Goal: Task Accomplishment & Management: Use online tool/utility

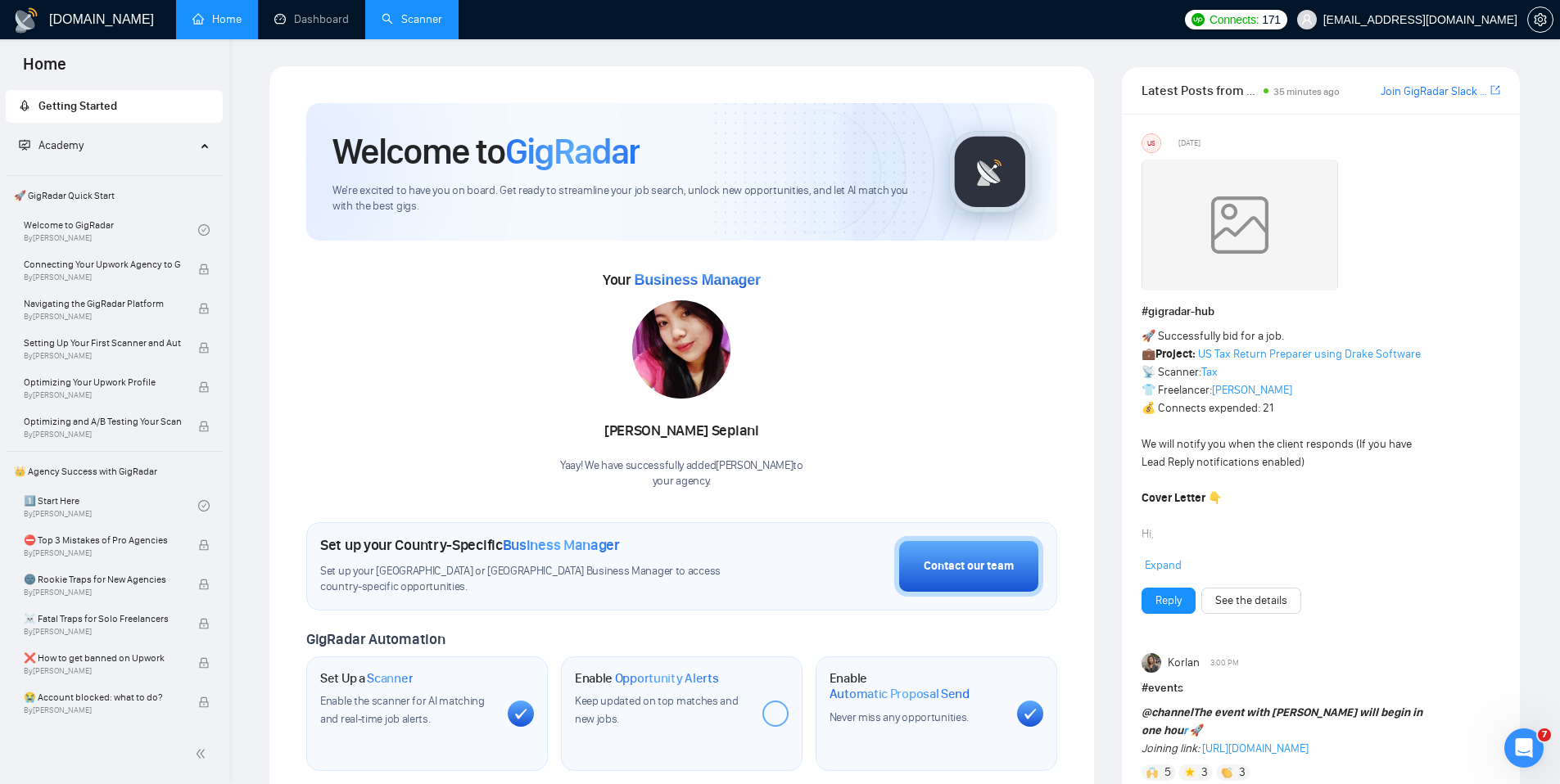
click at [419, 12] on link "Scanner" at bounding box center [412, 19] width 61 height 14
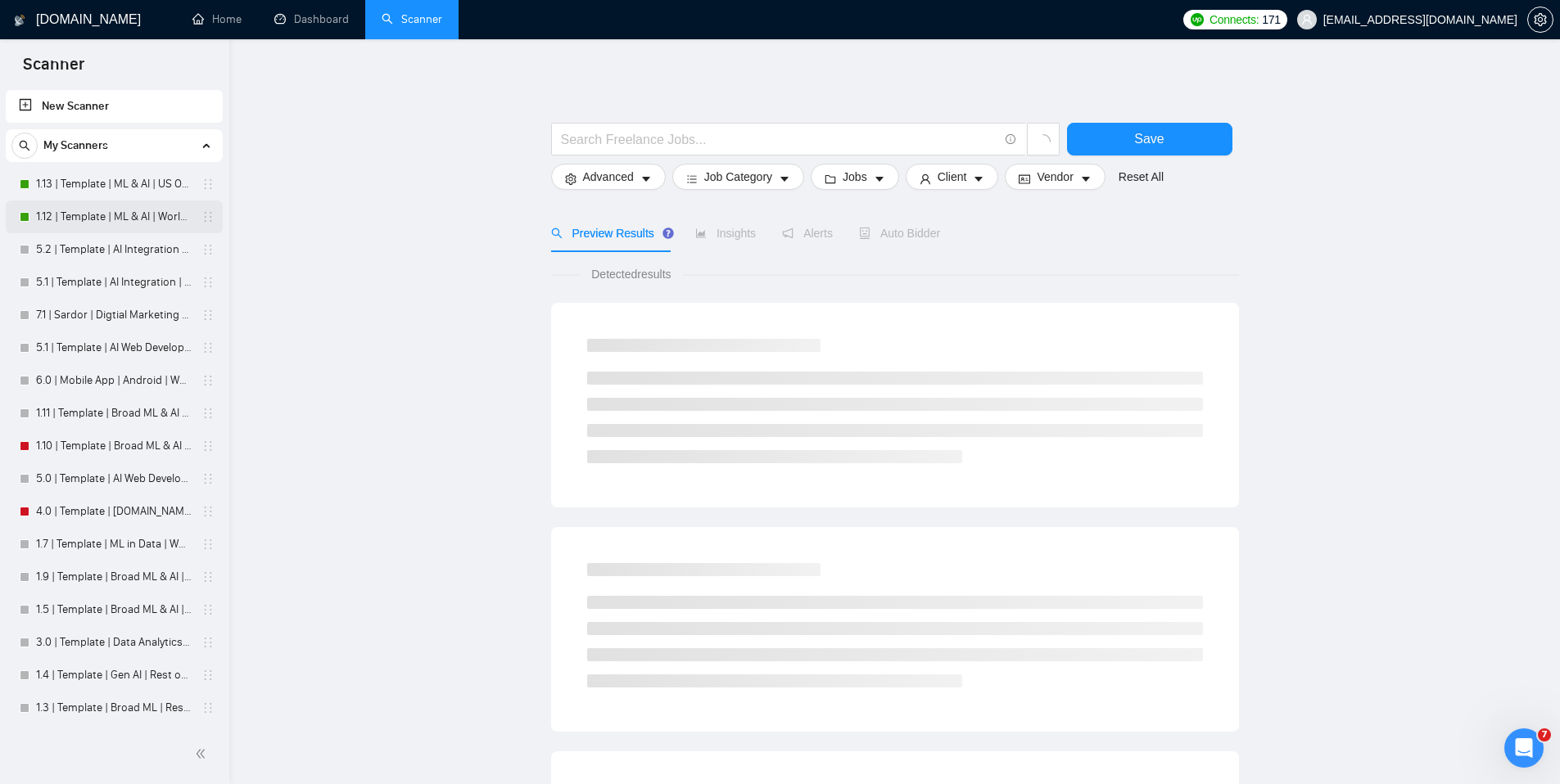
click at [103, 216] on link "1.12 | Template | ML & AI | Worldwide" at bounding box center [113, 217] width 155 height 32
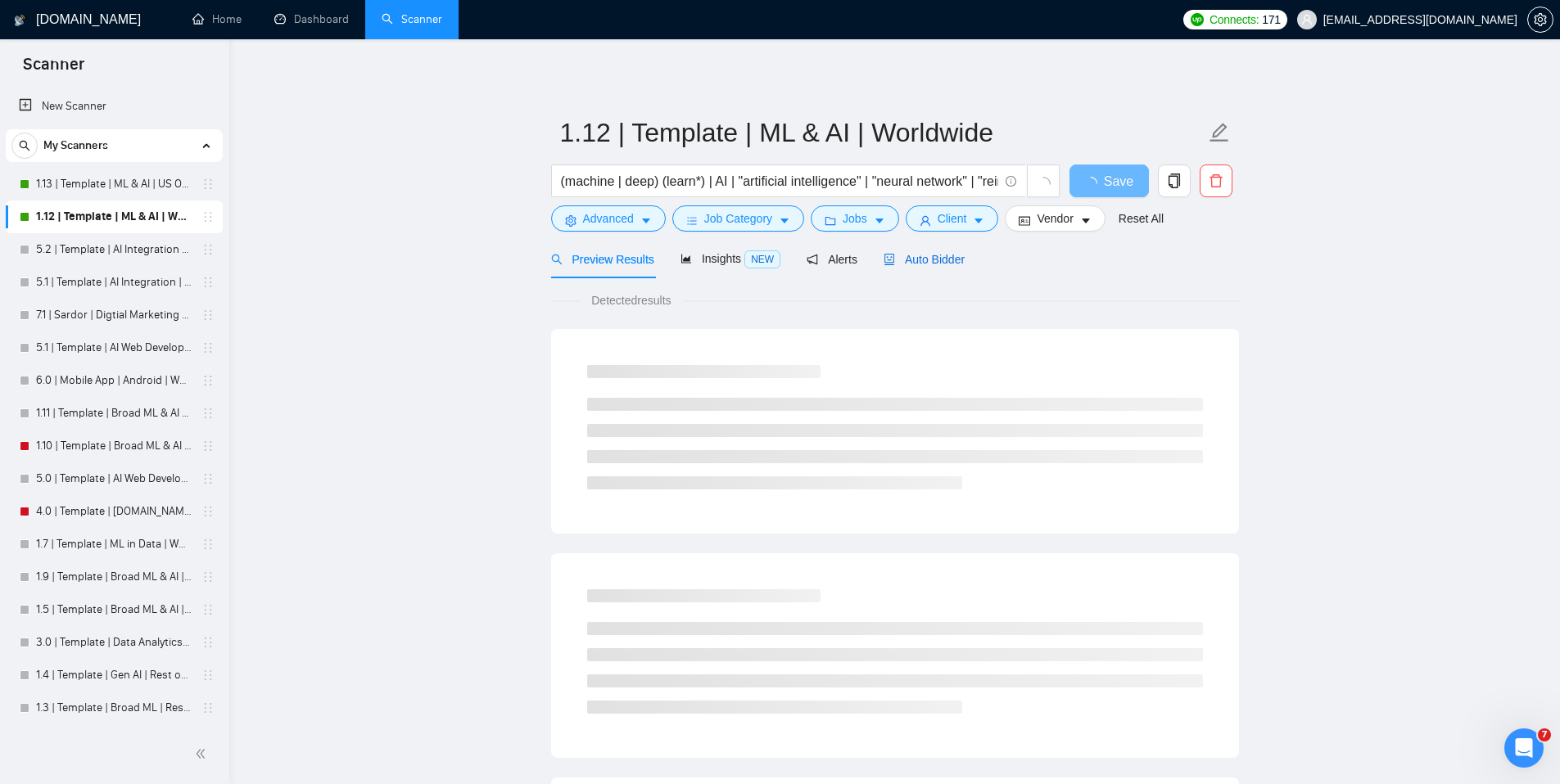
click at [945, 261] on span "Auto Bidder" at bounding box center [923, 260] width 81 height 13
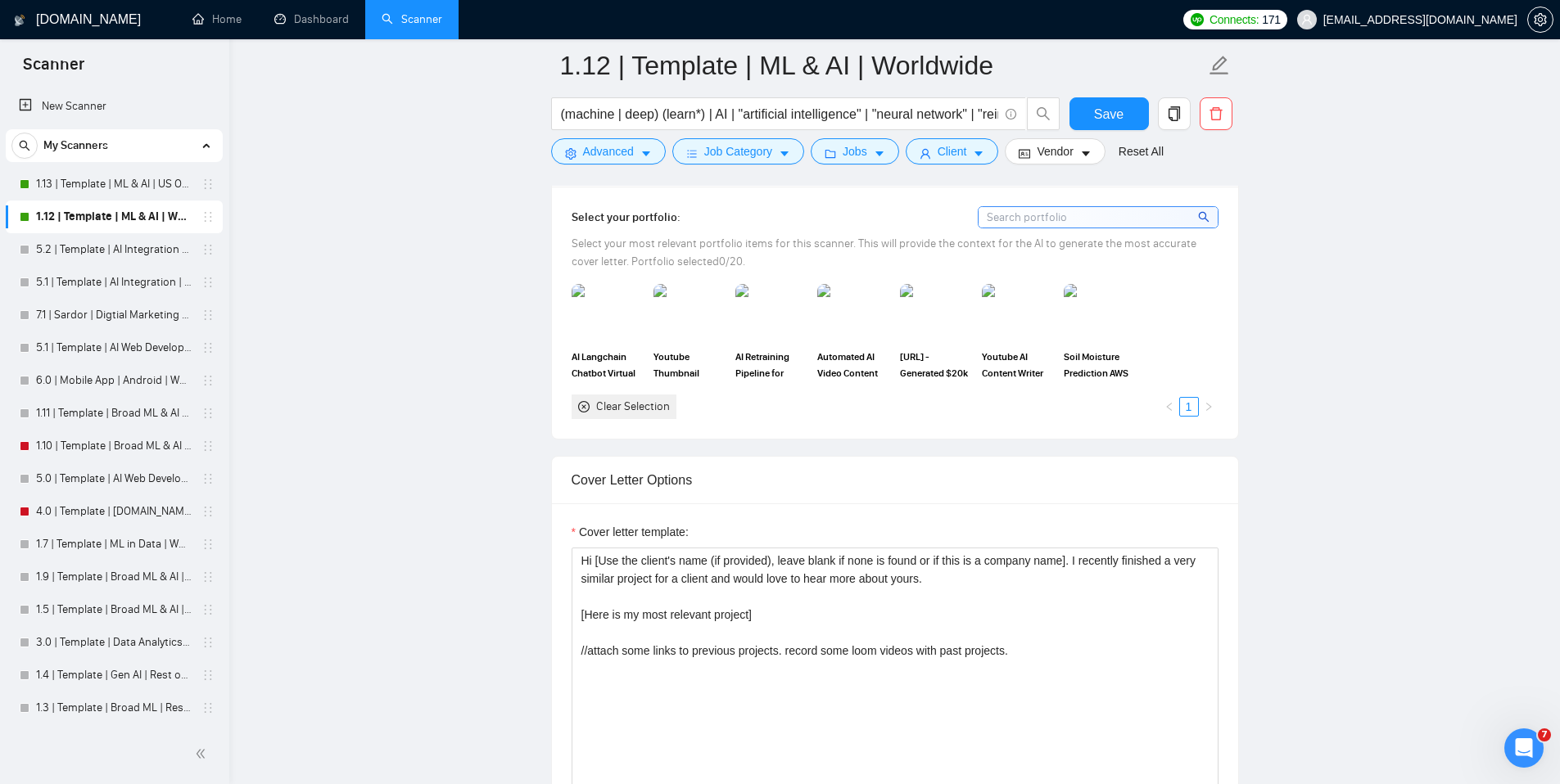
scroll to position [1535, 0]
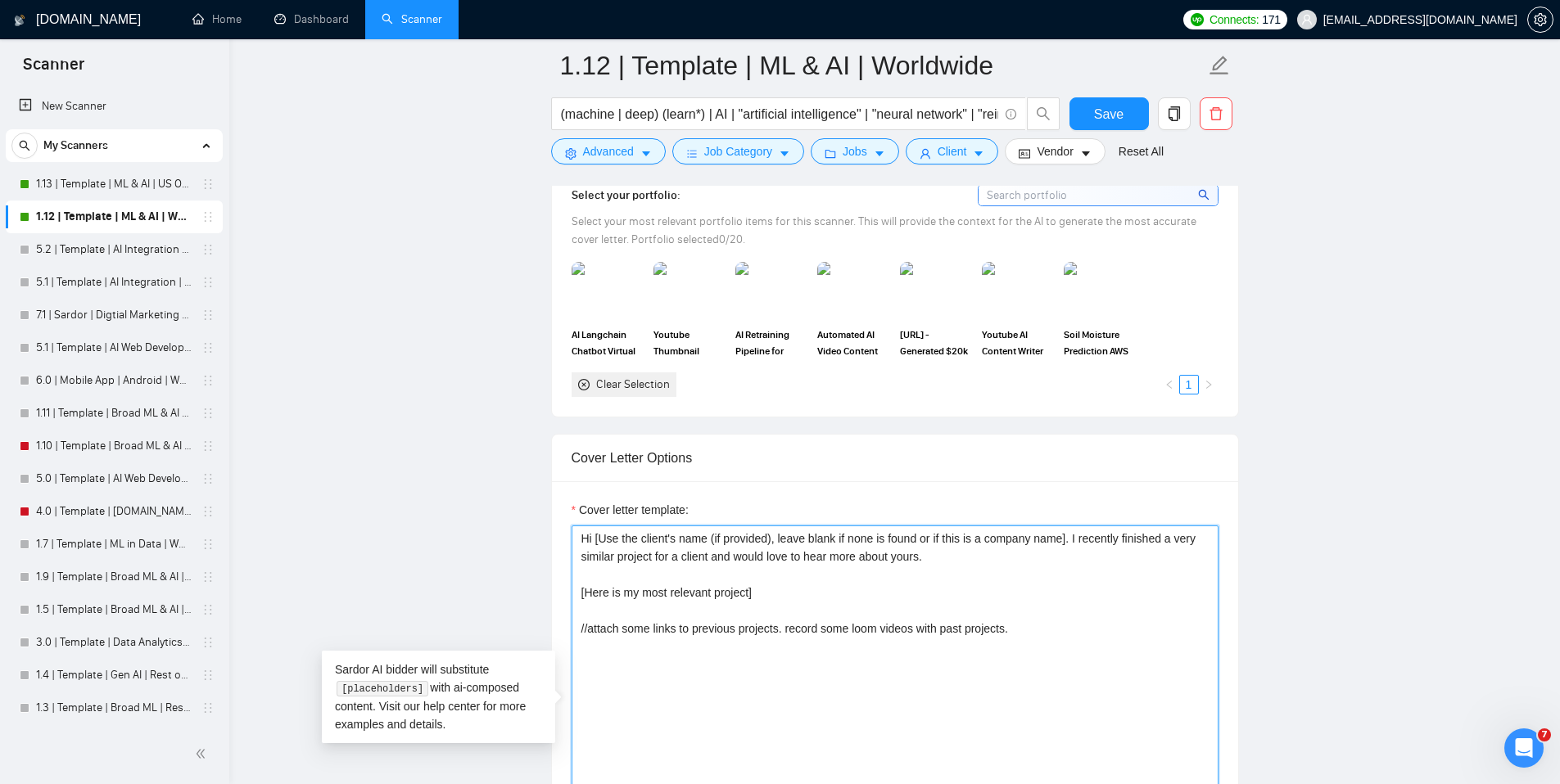
drag, startPoint x: 1016, startPoint y: 631, endPoint x: 569, endPoint y: 596, distance: 448.4
click at [569, 597] on div "Cover letter template: Hi [Use the client's name (if provided), leave blank if …" at bounding box center [895, 707] width 686 height 452
type textarea "Hi [Use the client's name (if provided), leave blank if none is found or if thi…"
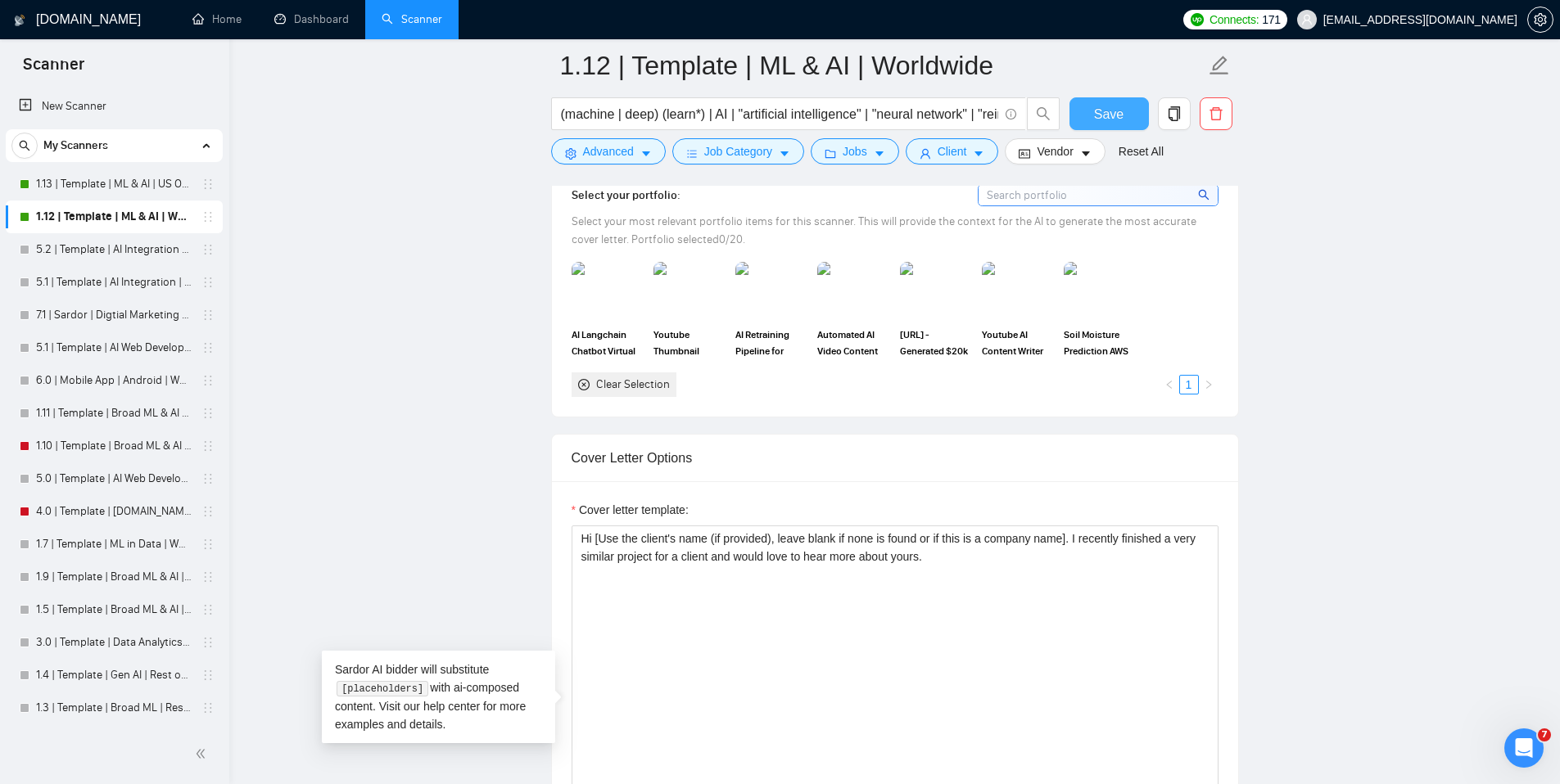
click at [1117, 114] on span "Save" at bounding box center [1108, 114] width 30 height 21
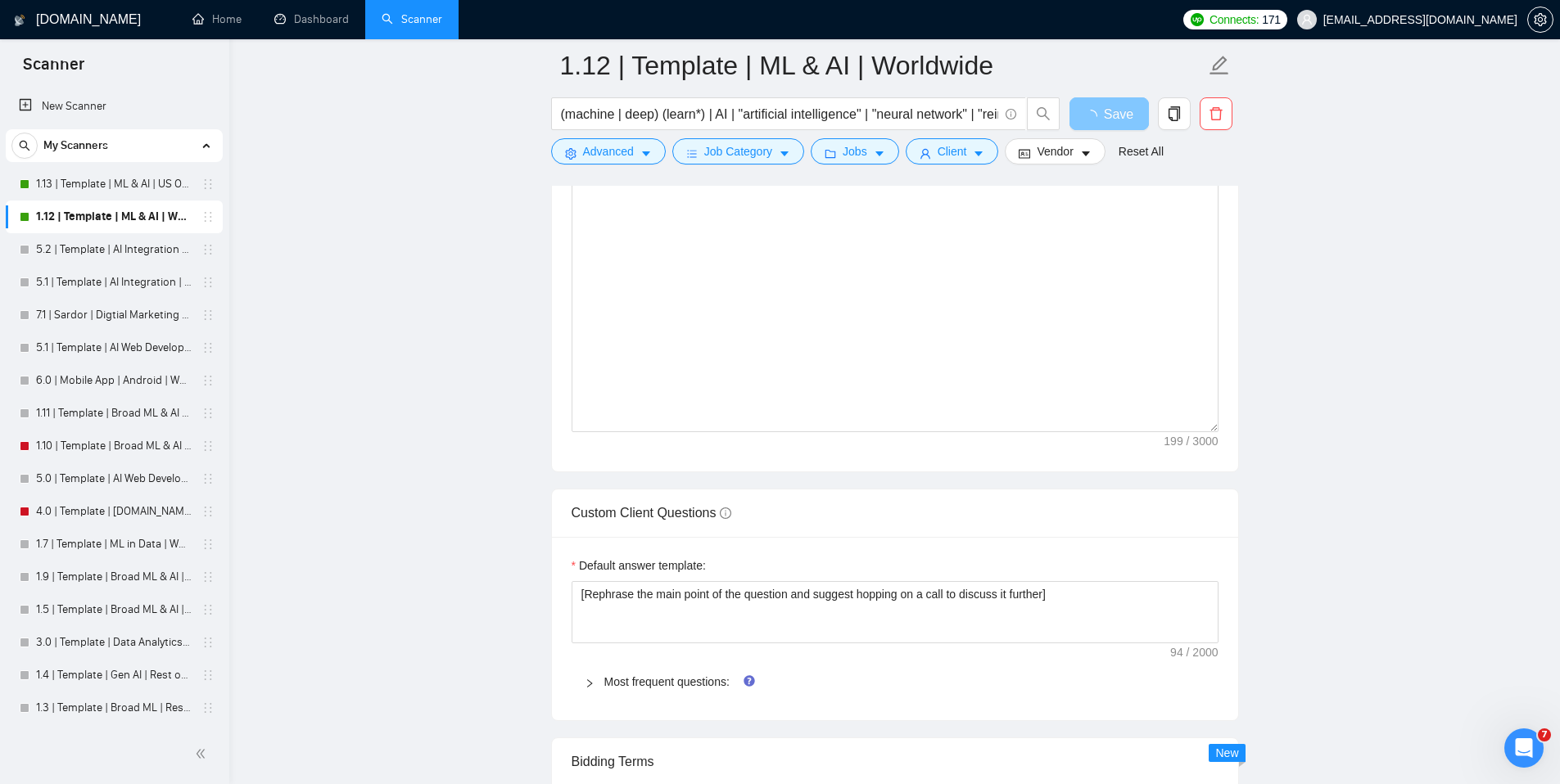
scroll to position [1869, 0]
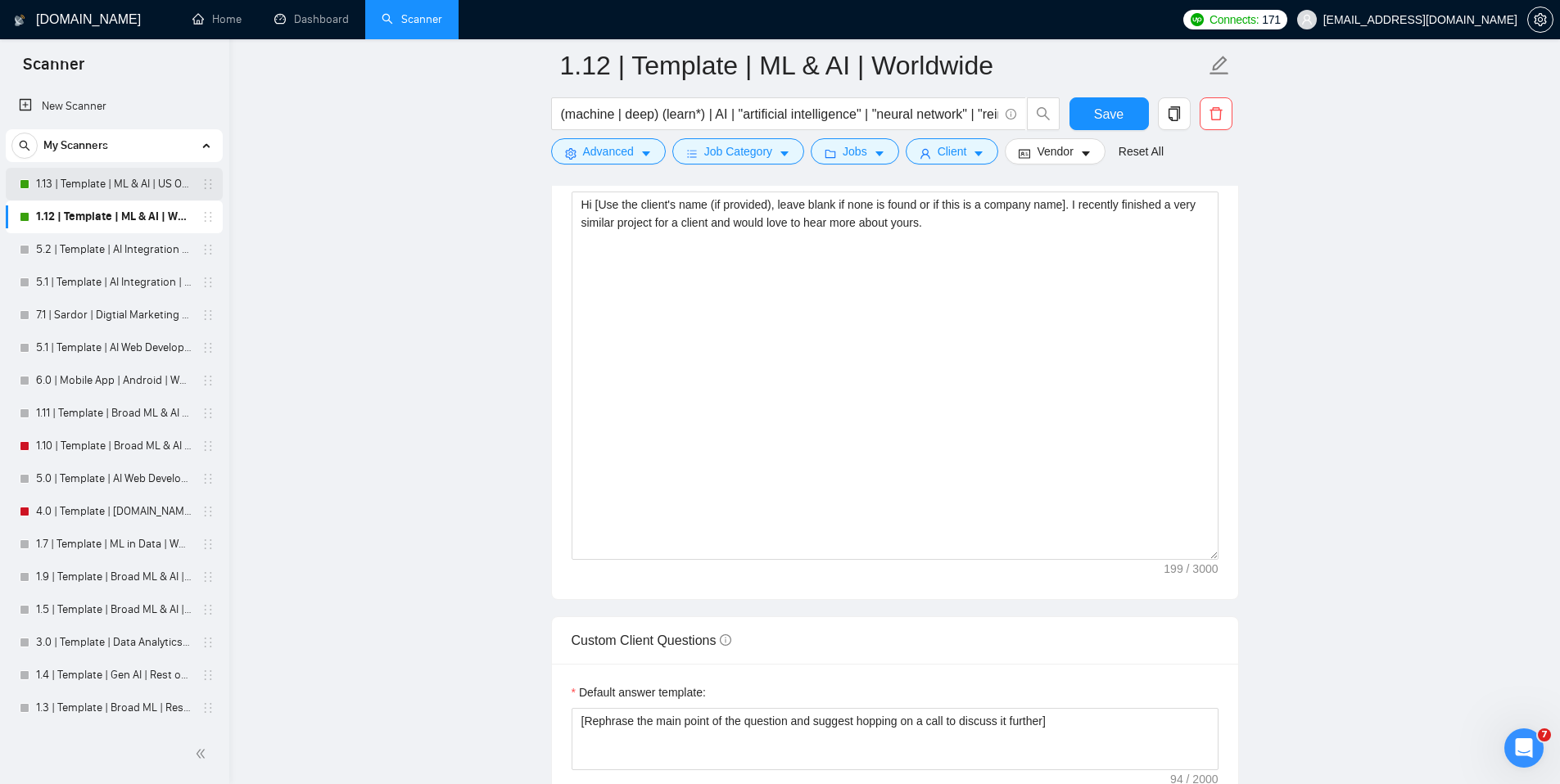
click at [106, 190] on link "1.13 | Template | ML & AI | US Only" at bounding box center [113, 184] width 155 height 32
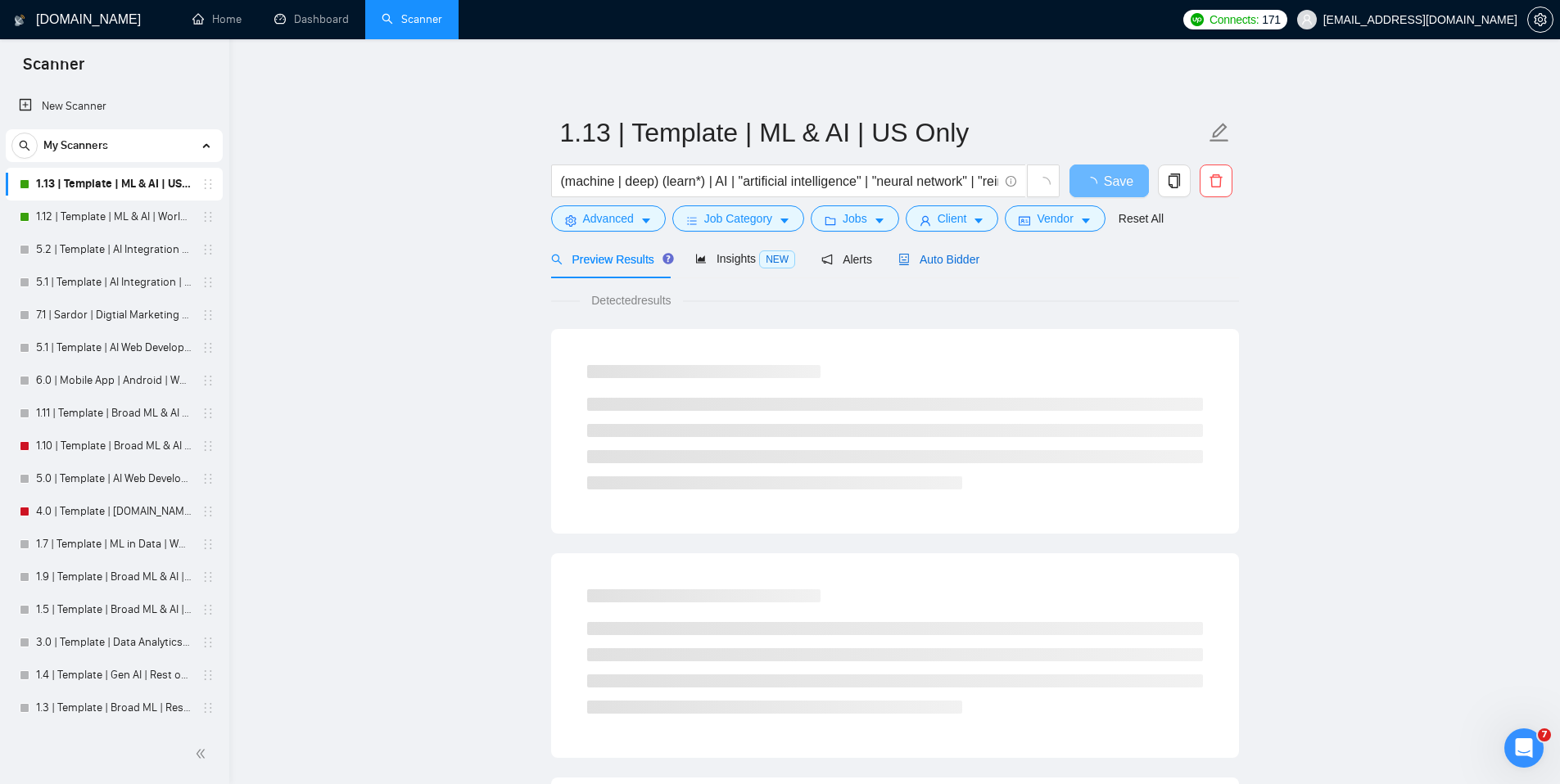
click at [968, 262] on span "Auto Bidder" at bounding box center [938, 260] width 81 height 13
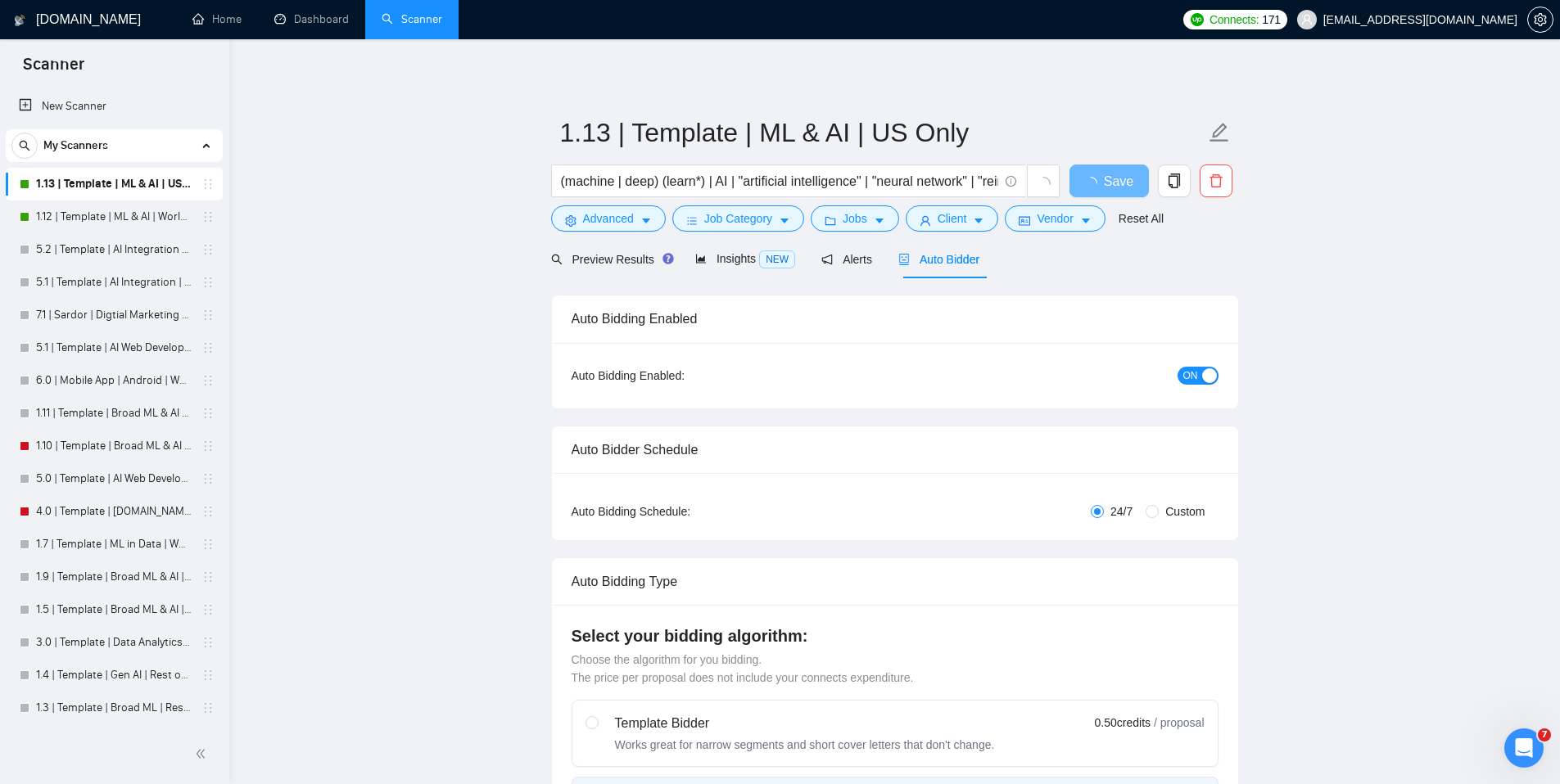
checkbox input "true"
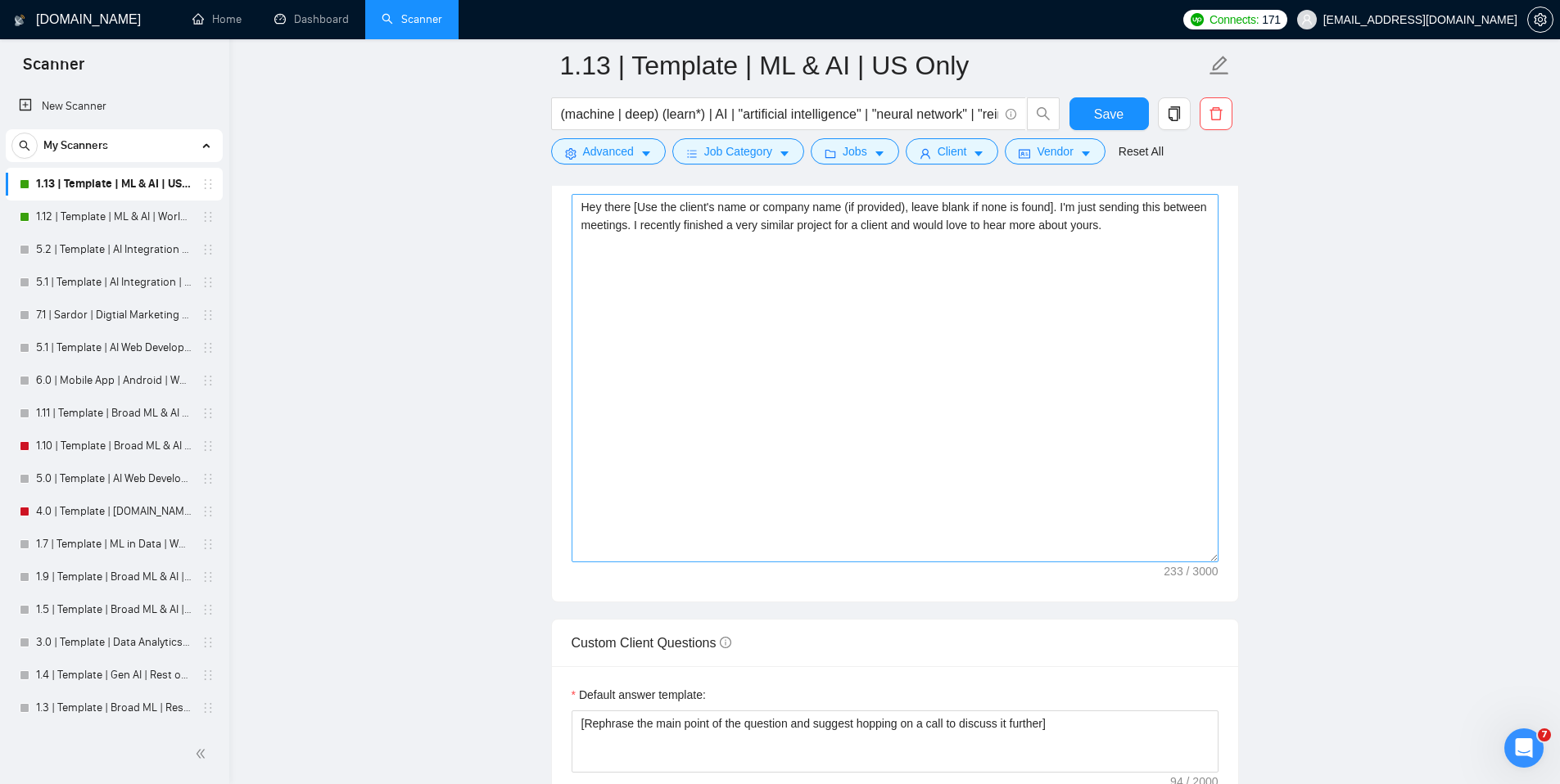
scroll to position [1855, 0]
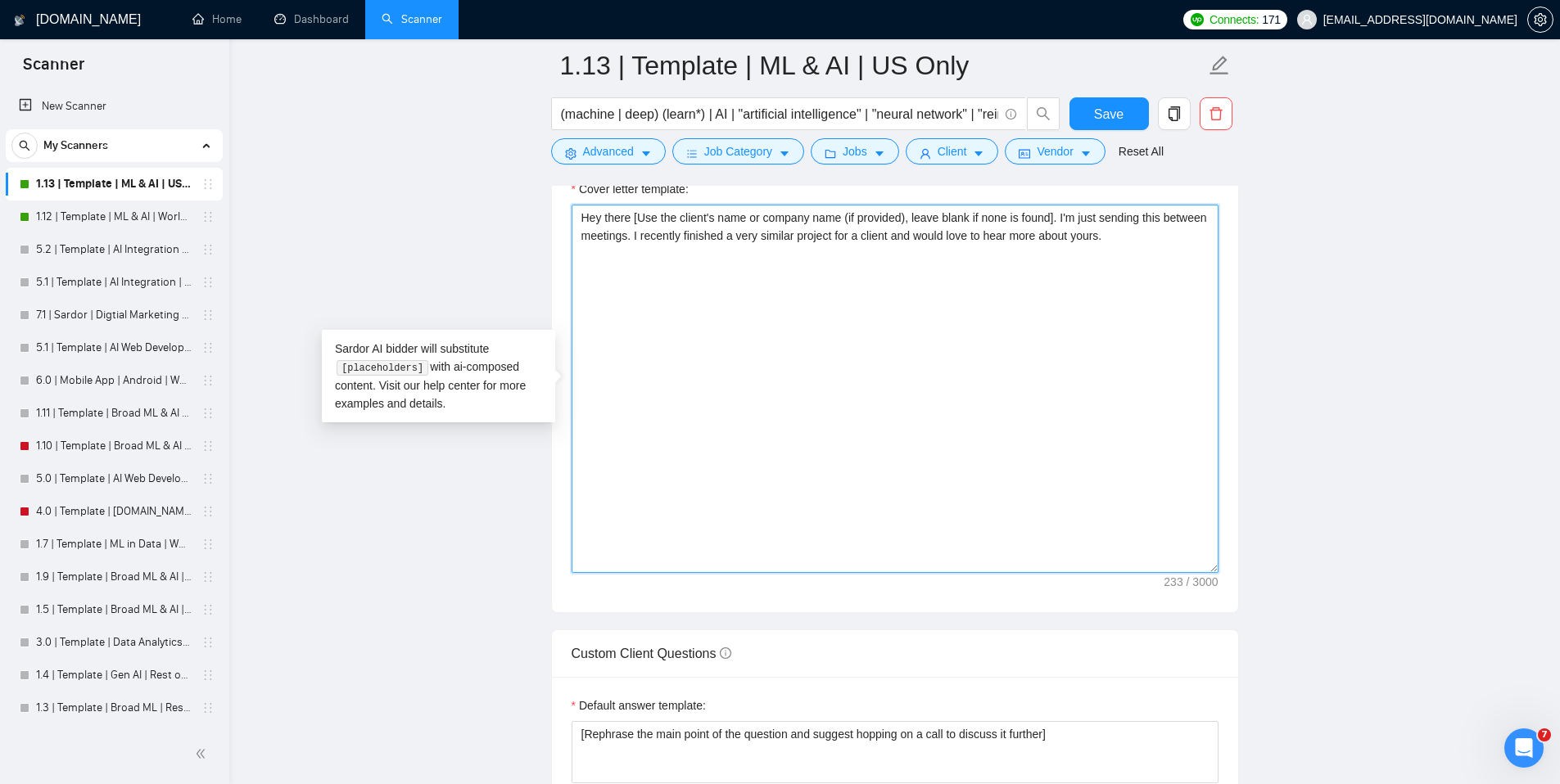
drag, startPoint x: 682, startPoint y: 237, endPoint x: 1091, endPoint y: 215, distance: 409.6
click at [1091, 215] on textarea "Hey there [Use the client's name or company name (if provided), leave blank if …" at bounding box center [895, 388] width 647 height 368
drag, startPoint x: 1081, startPoint y: 217, endPoint x: 681, endPoint y: 241, distance: 400.7
click at [681, 241] on textarea "Hey there [Use the client's name or company name (if provided), leave blank if …" at bounding box center [895, 388] width 647 height 368
type textarea "Hey there [Use the client's name or company name (if provided), leave blank if …"
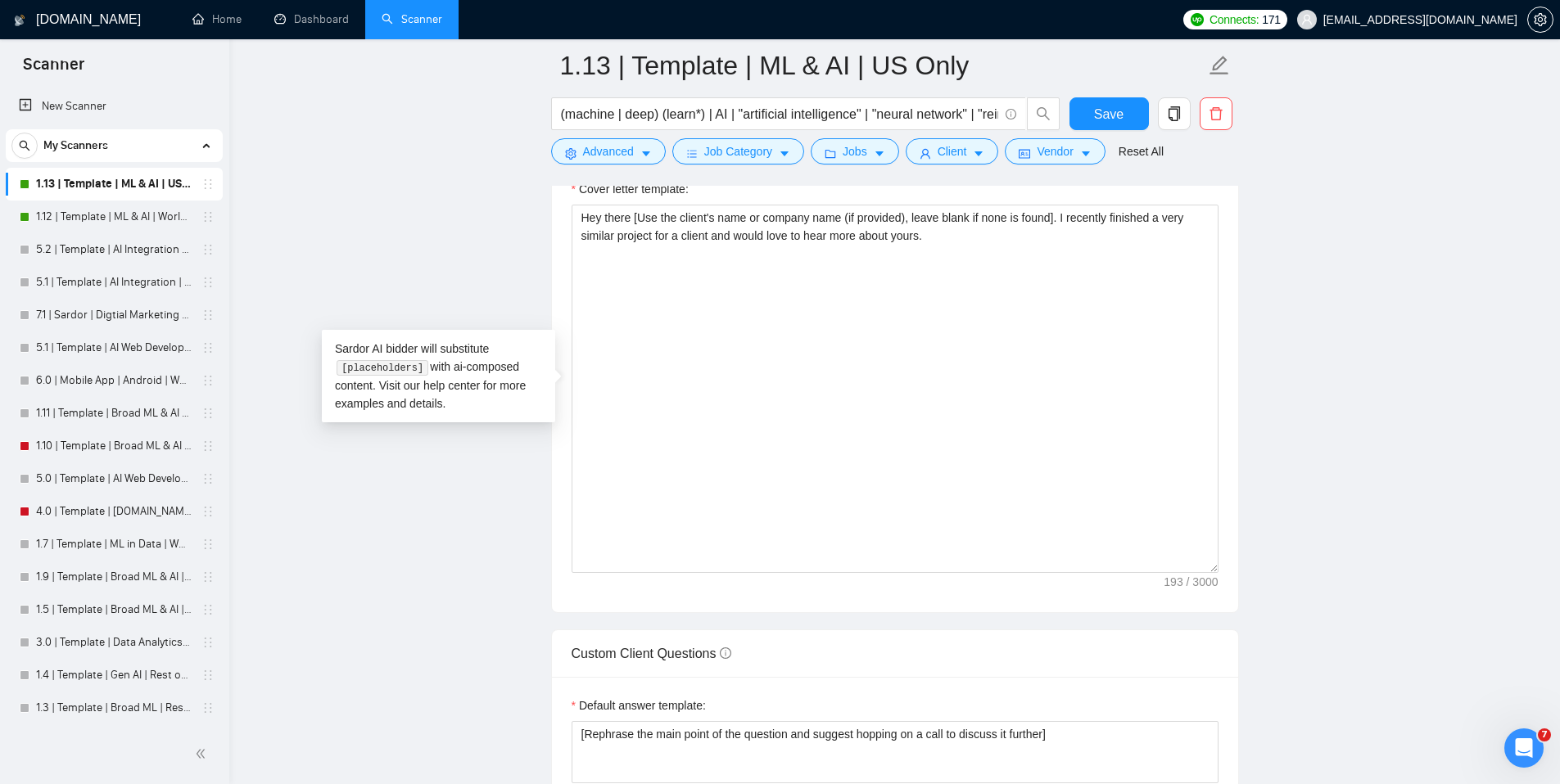
click at [1364, 419] on main "1.13 | Template | ML & AI | US Only (machine | deep) (learn*) | AI | "artificia…" at bounding box center [894, 526] width 1278 height 4633
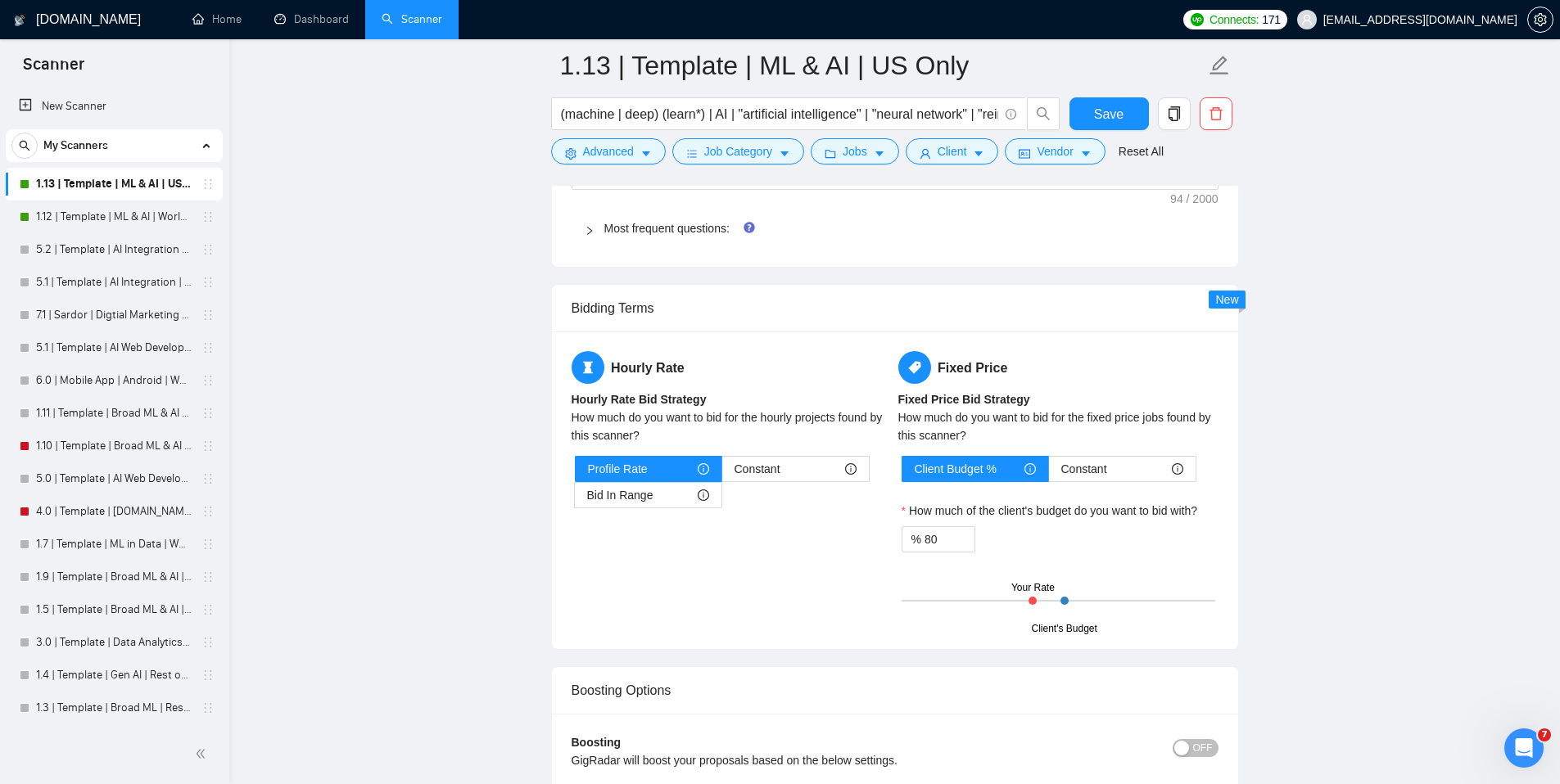
scroll to position [2449, 0]
click at [648, 500] on span "Bid In Range" at bounding box center [621, 495] width 67 height 25
click at [575, 499] on input "Bid In Range" at bounding box center [575, 499] width 0 height 0
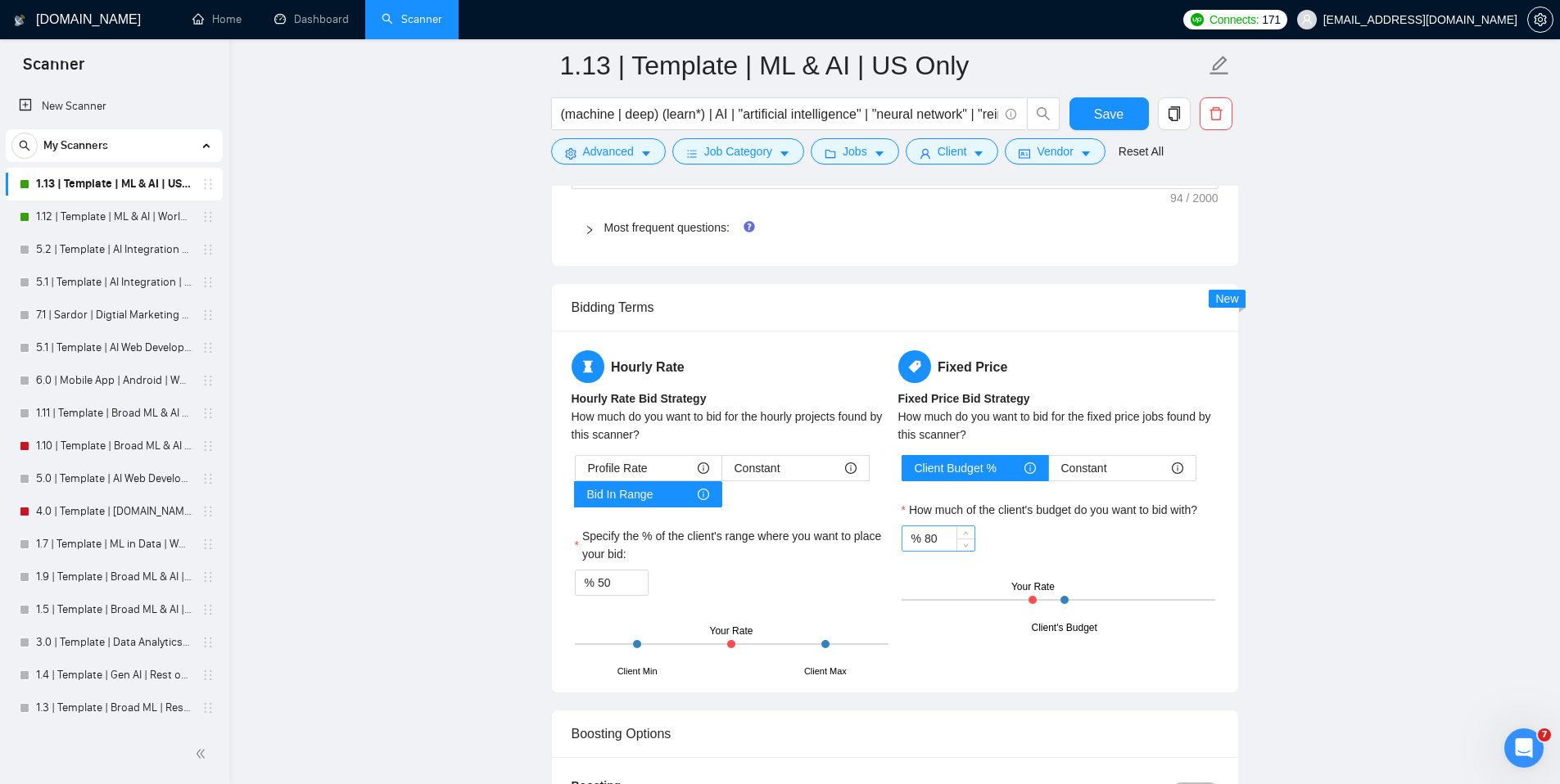
click at [932, 536] on input "80" at bounding box center [949, 539] width 49 height 25
type input "100"
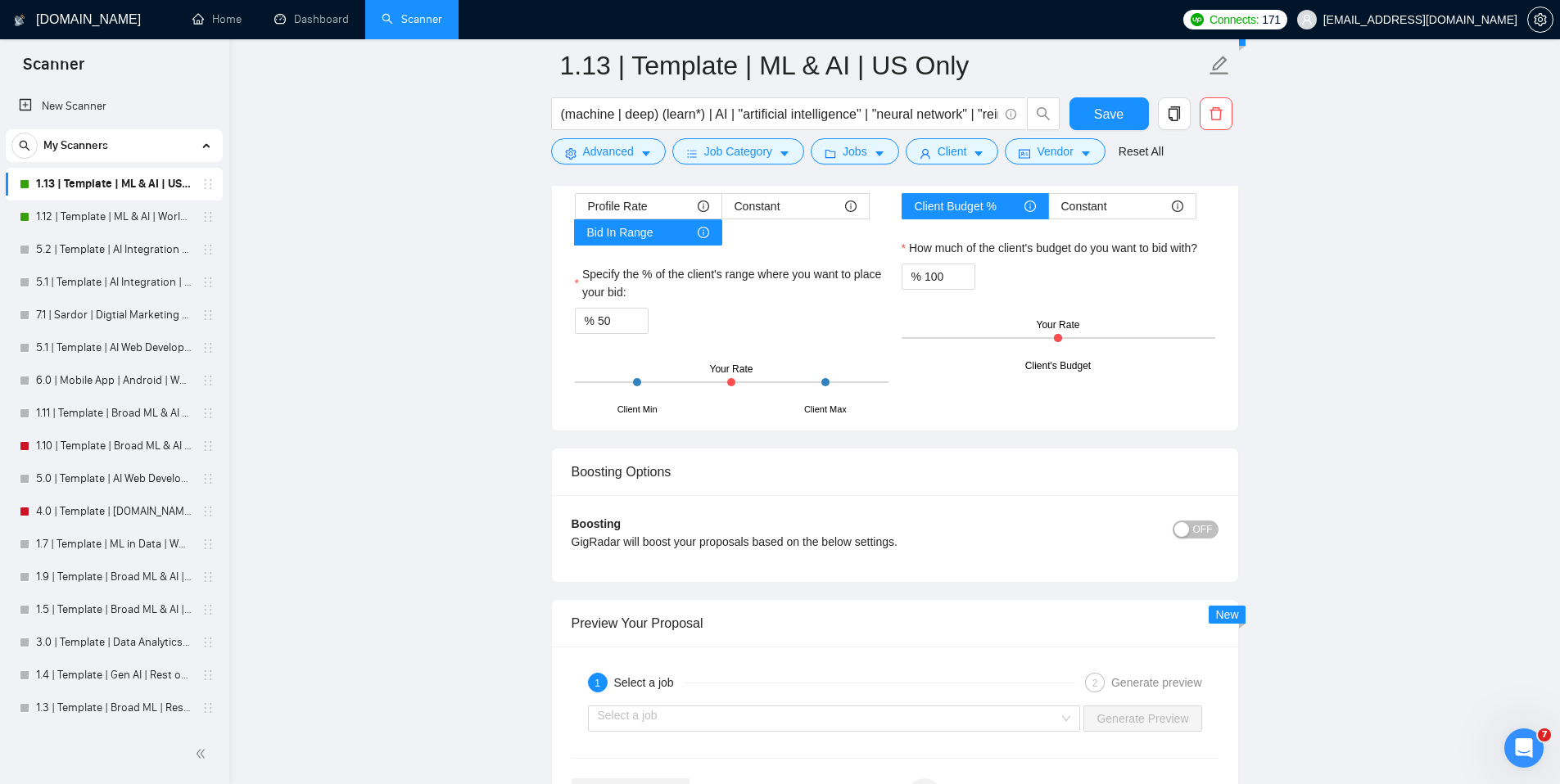
scroll to position [2757, 0]
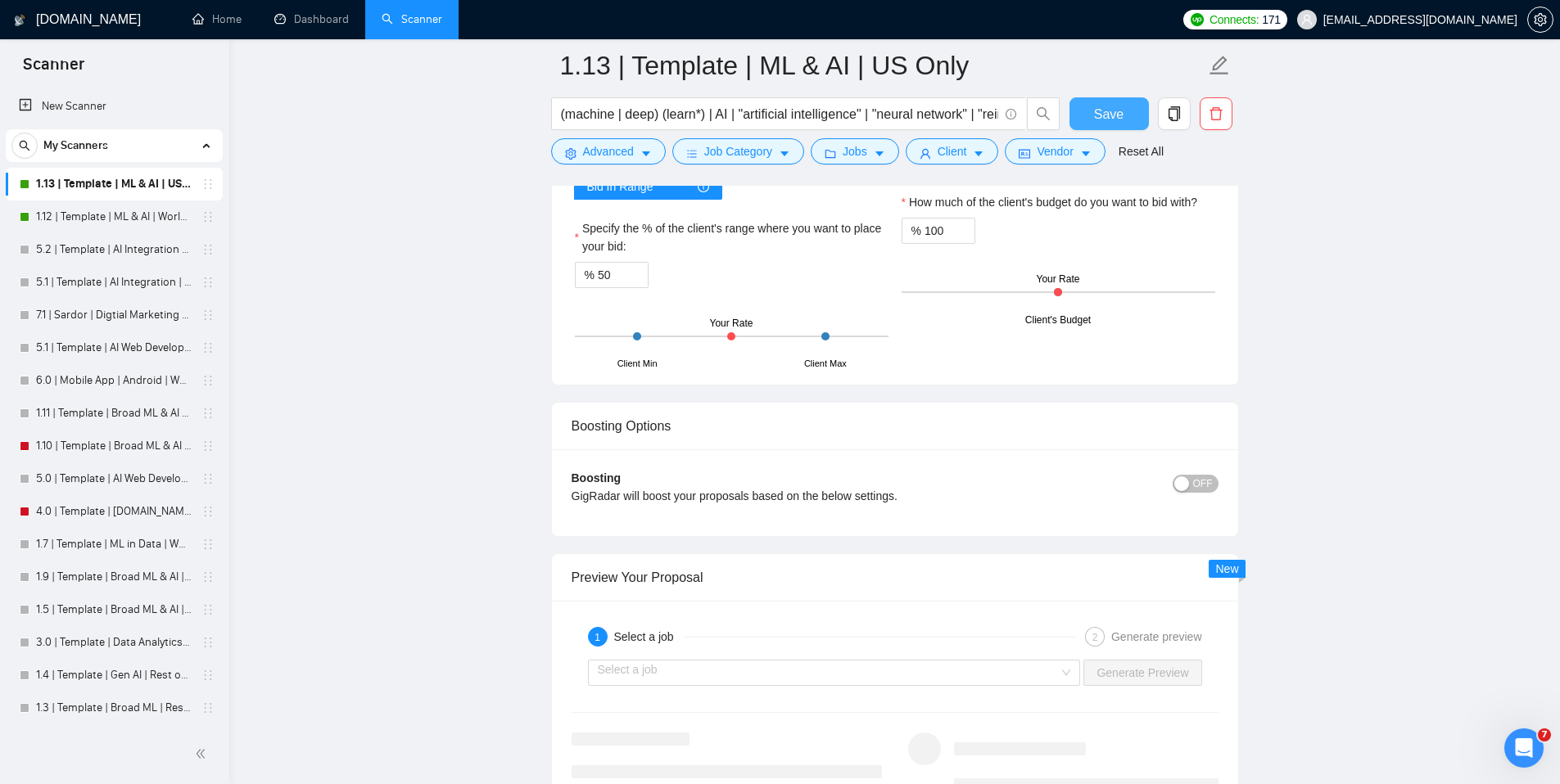
click at [1110, 116] on span "Save" at bounding box center [1108, 114] width 30 height 21
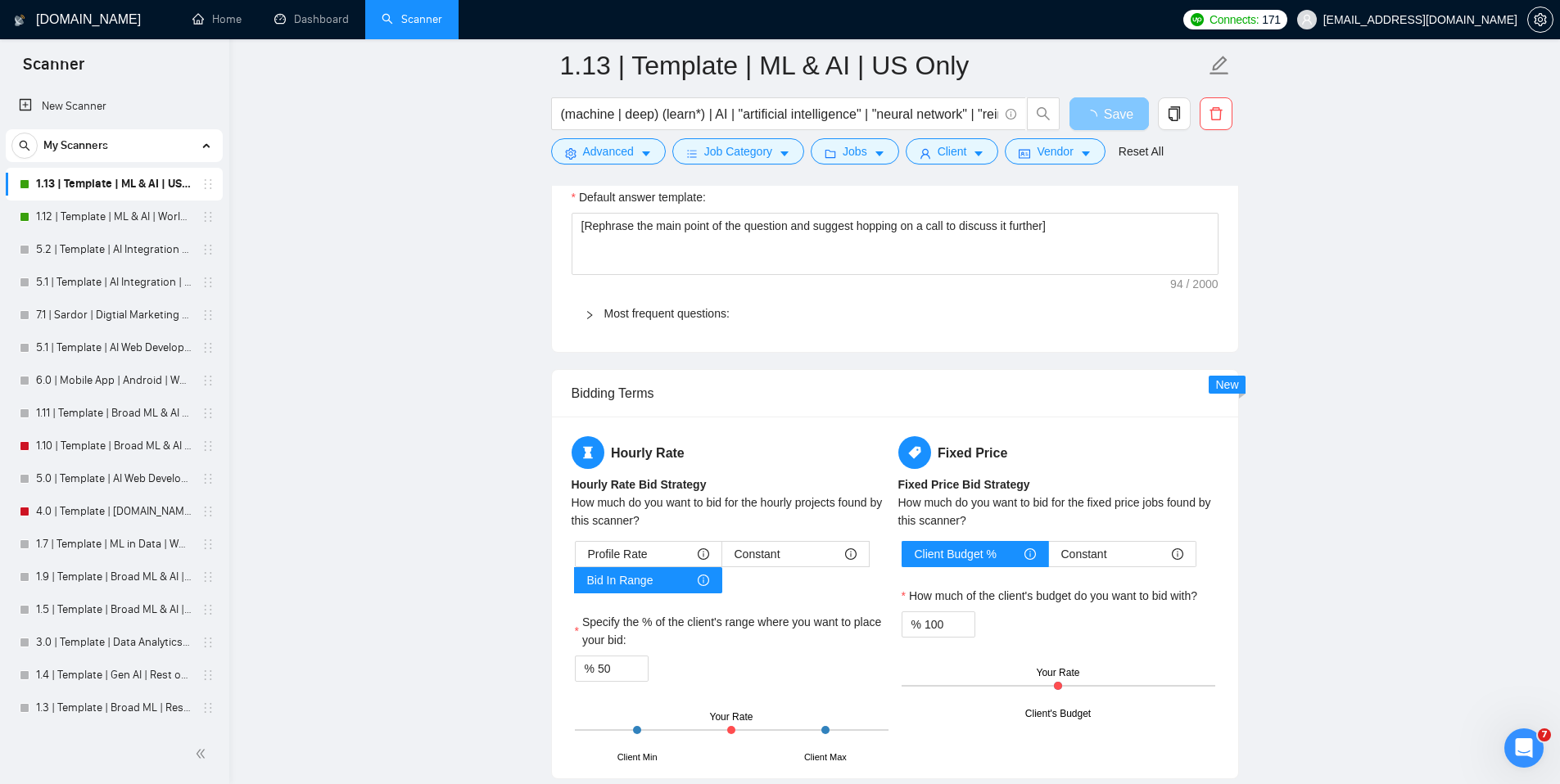
scroll to position [2225, 0]
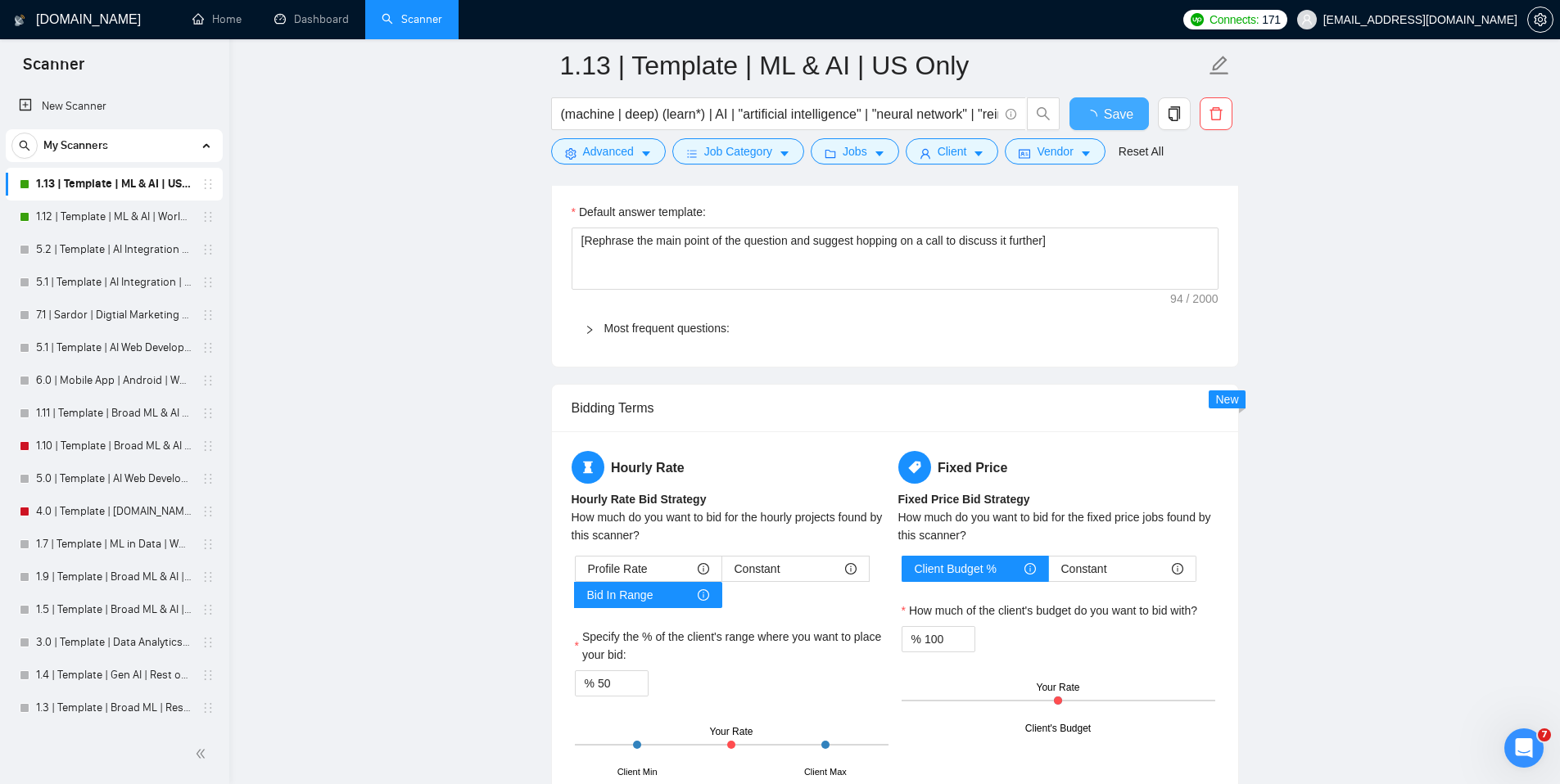
checkbox input "true"
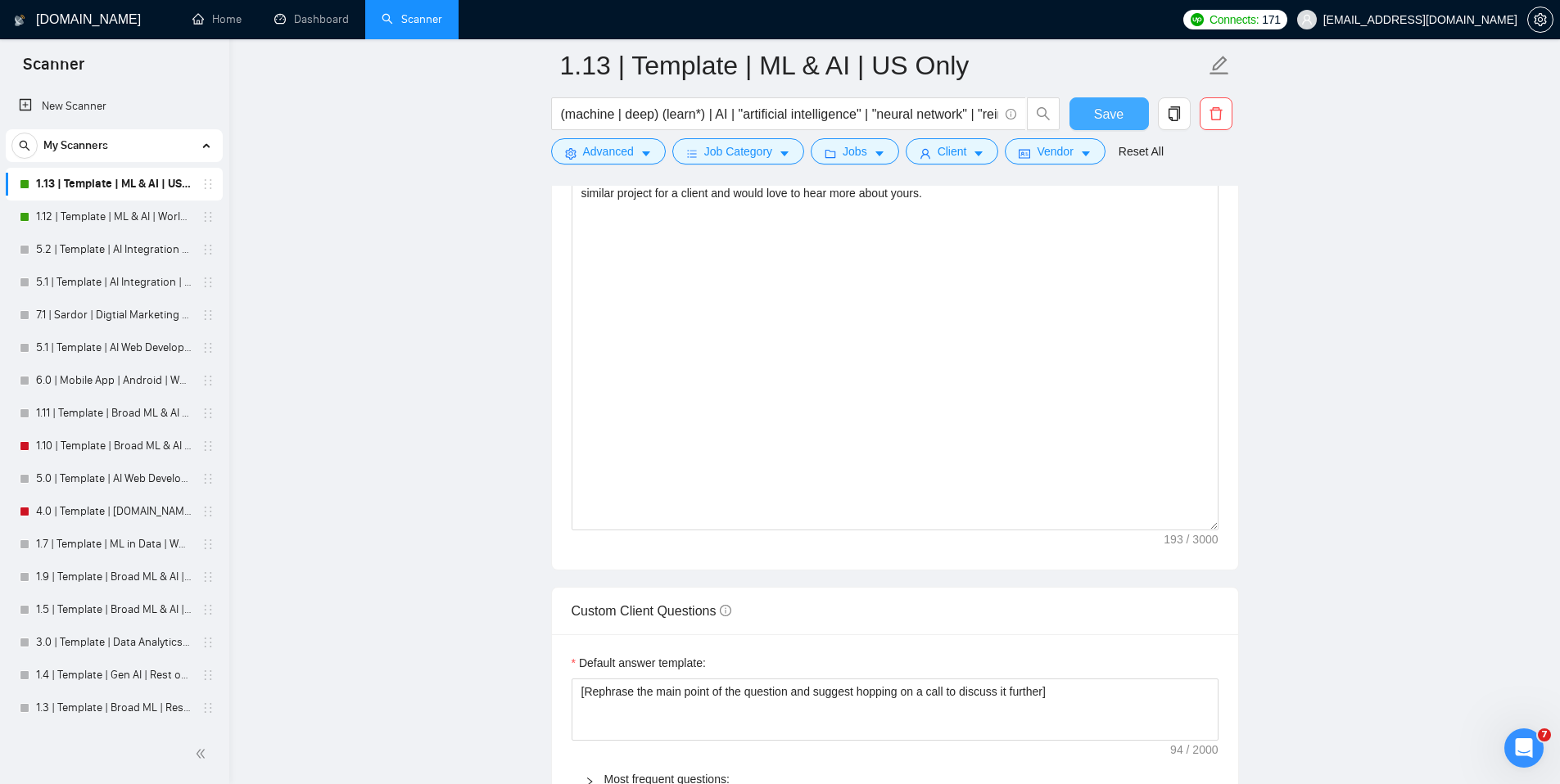
scroll to position [1895, 0]
click at [1333, 167] on main "1.13 | Template | ML & AI | US Only (machine | deep) (learn*) | AI | "artificia…" at bounding box center [894, 509] width 1278 height 4677
click at [1358, 255] on main "1.13 | Template | ML & AI | US Only (machine | deep) (learn*) | AI | "artificia…" at bounding box center [894, 509] width 1278 height 4677
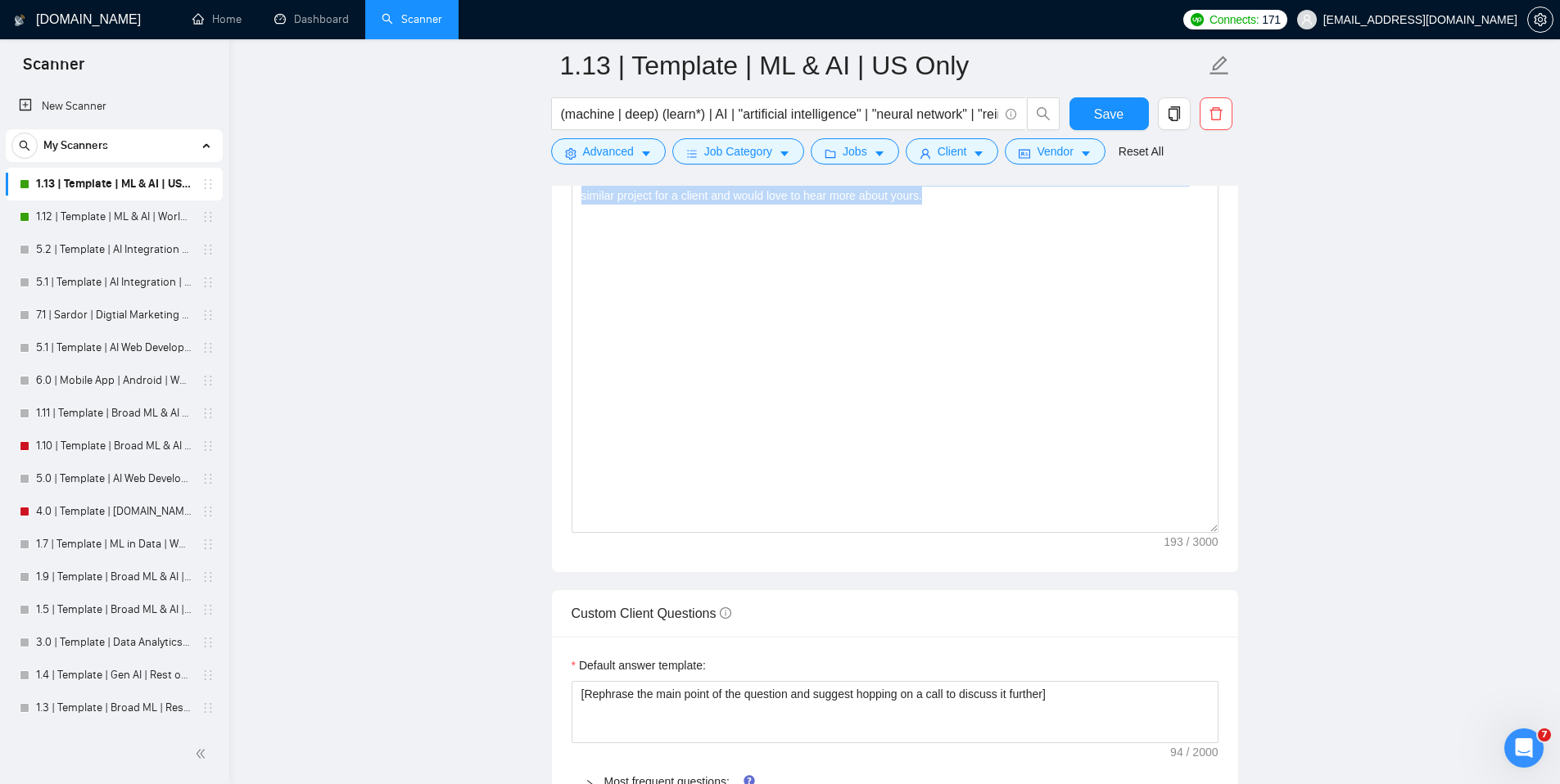
click at [1358, 255] on main "1.13 | Template | ML & AI | US Only (machine | deep) (learn*) | AI | "artificia…" at bounding box center [894, 509] width 1278 height 4677
click at [1361, 281] on main "1.13 | Template | ML & AI | US Only (machine | deep) (learn*) | AI | "artificia…" at bounding box center [894, 509] width 1278 height 4677
